Goal: Information Seeking & Learning: Learn about a topic

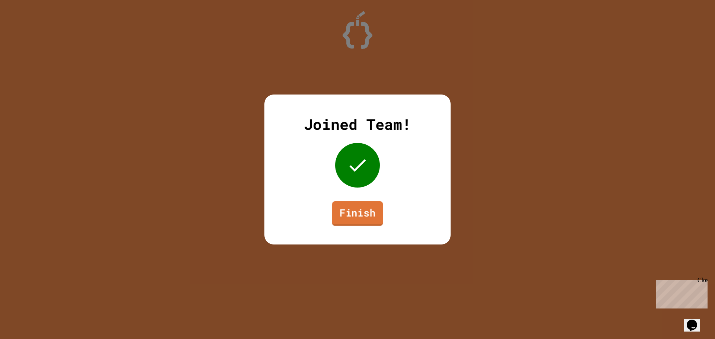
click at [348, 210] on link "Finish" at bounding box center [357, 214] width 51 height 25
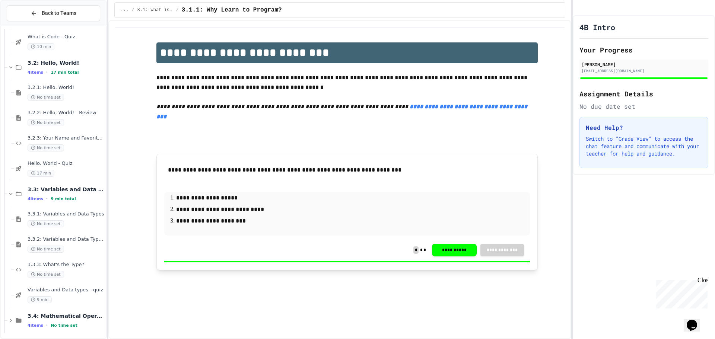
scroll to position [133, 0]
click at [66, 209] on span "3.3.1: Variables and Data Types" at bounding box center [66, 212] width 77 height 6
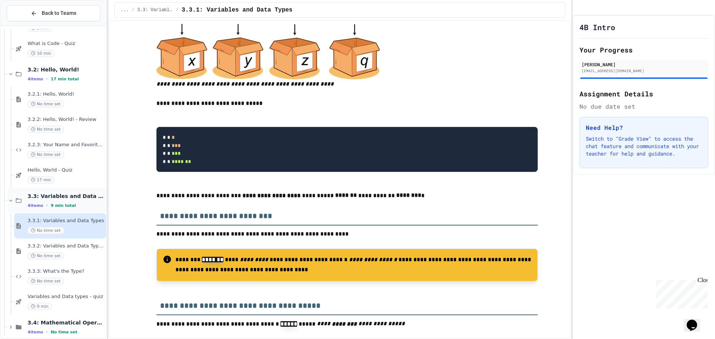
scroll to position [133, 0]
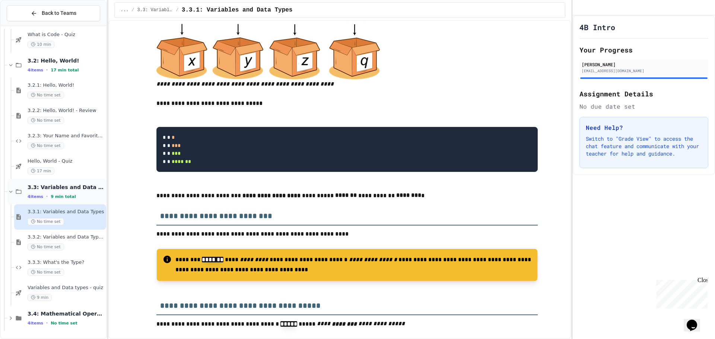
click at [10, 191] on icon at bounding box center [10, 191] width 7 height 7
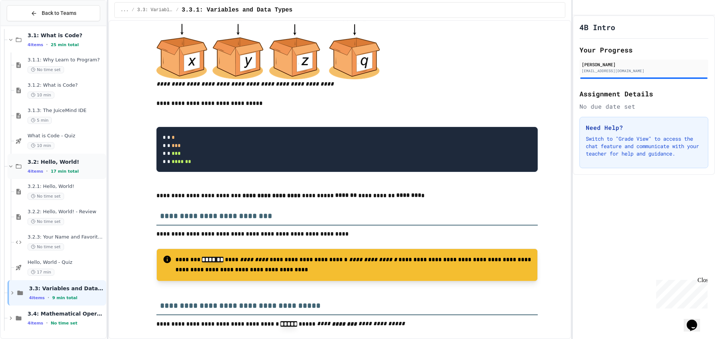
click at [9, 163] on div "3.2: Hello, World! 4 items • 17 min total" at bounding box center [56, 166] width 99 height 25
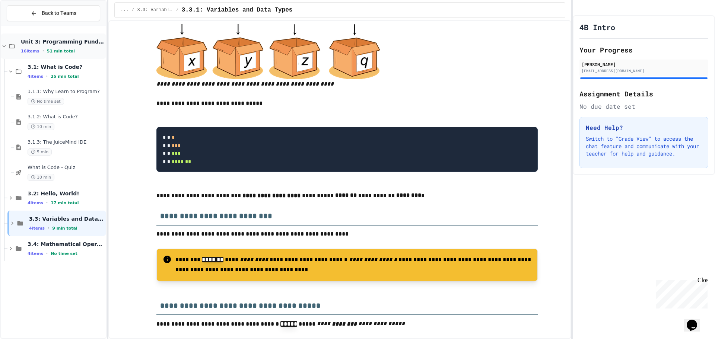
click at [1, 46] on div "Back to Teams Unit 3: Programming Fundamentals 16 items • 51 min total 3.1: Wha…" at bounding box center [53, 169] width 107 height 339
click at [3, 44] on icon at bounding box center [4, 46] width 7 height 7
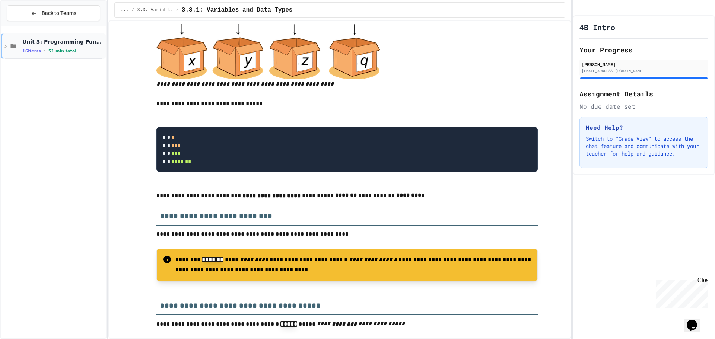
click at [7, 48] on icon at bounding box center [5, 46] width 7 height 7
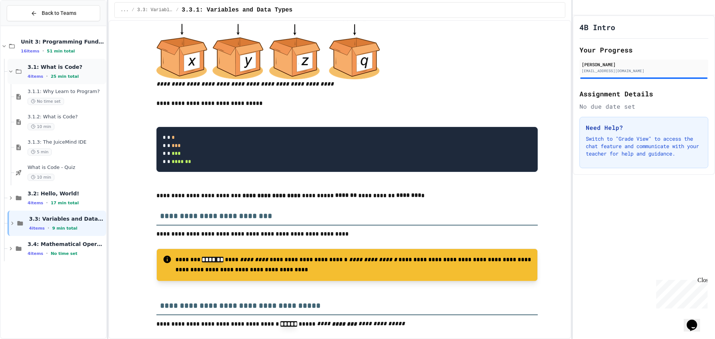
click at [10, 70] on icon at bounding box center [10, 71] width 7 height 7
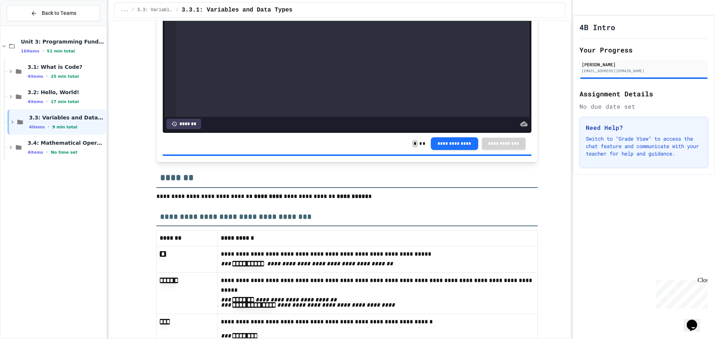
scroll to position [1602, 0]
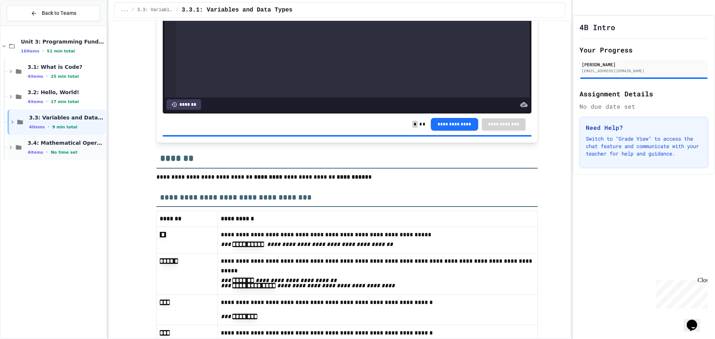
click at [56, 153] on span "No time set" at bounding box center [64, 152] width 27 height 5
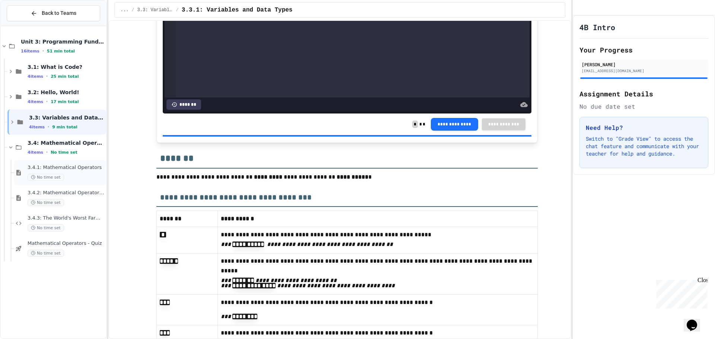
click at [76, 167] on span "3.4.1: Mathematical Operators" at bounding box center [66, 168] width 77 height 6
